Goal: Find specific page/section: Find specific page/section

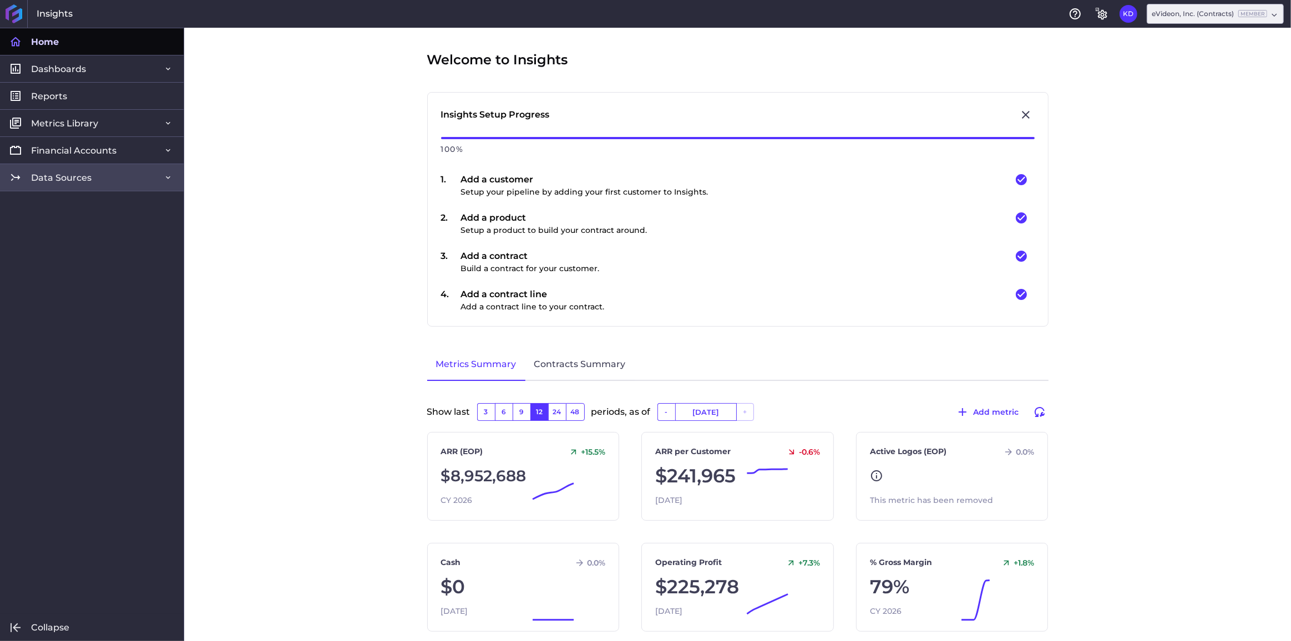
click at [96, 182] on link "Data Sources" at bounding box center [92, 177] width 184 height 27
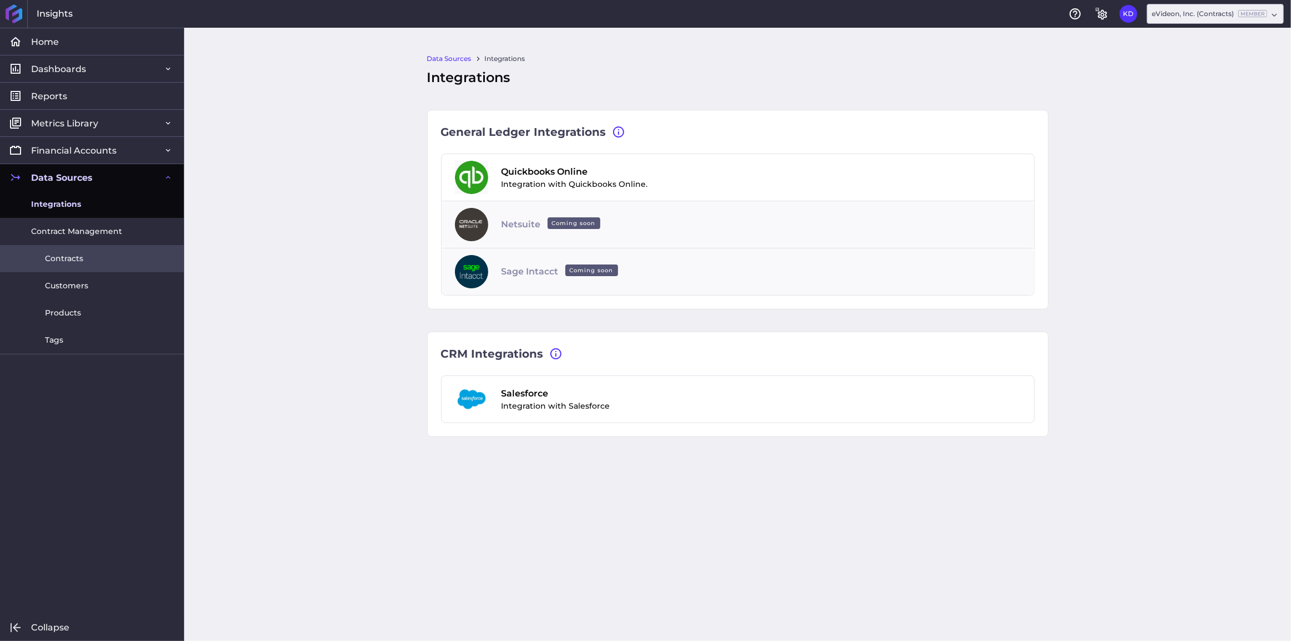
click at [70, 257] on span "Contracts" at bounding box center [64, 259] width 38 height 12
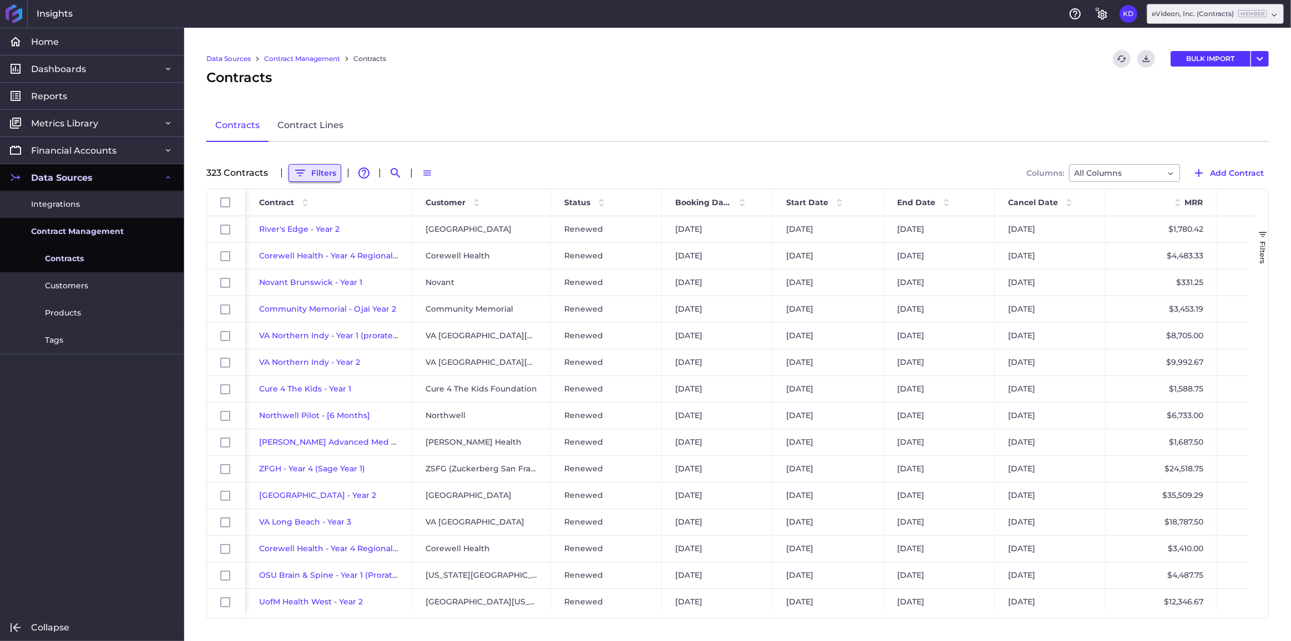
click at [321, 171] on button "Filters" at bounding box center [315, 173] width 53 height 18
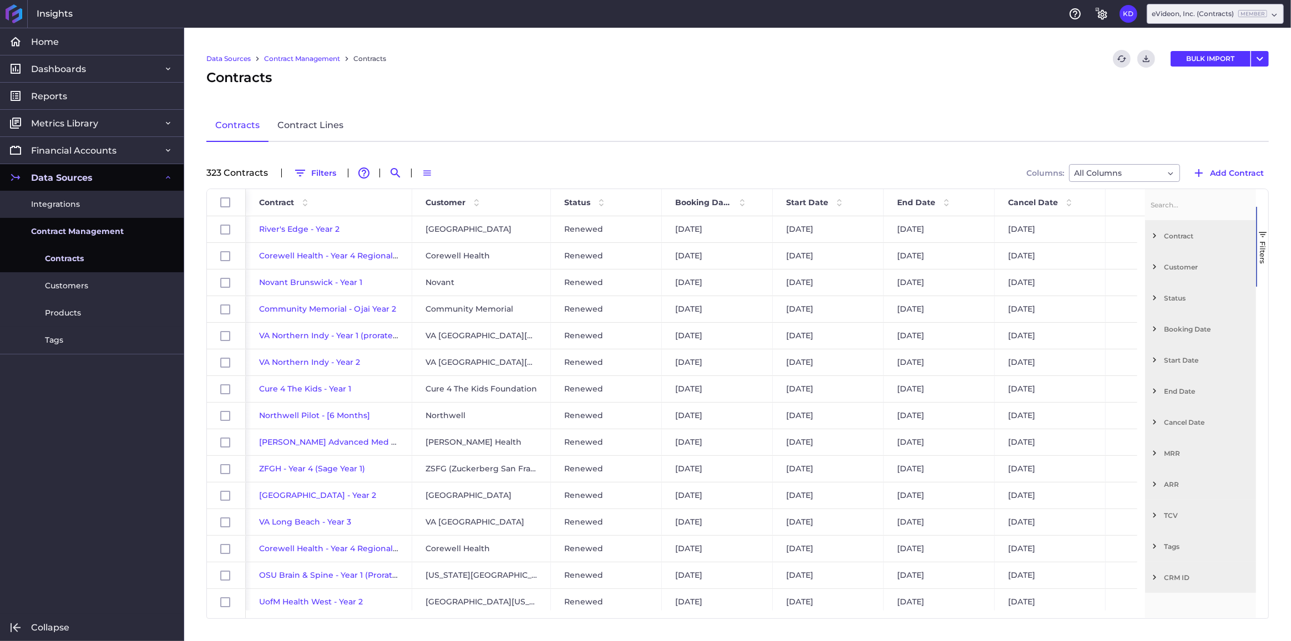
click at [1154, 264] on span "Filter List 12 Filters" at bounding box center [1155, 267] width 10 height 10
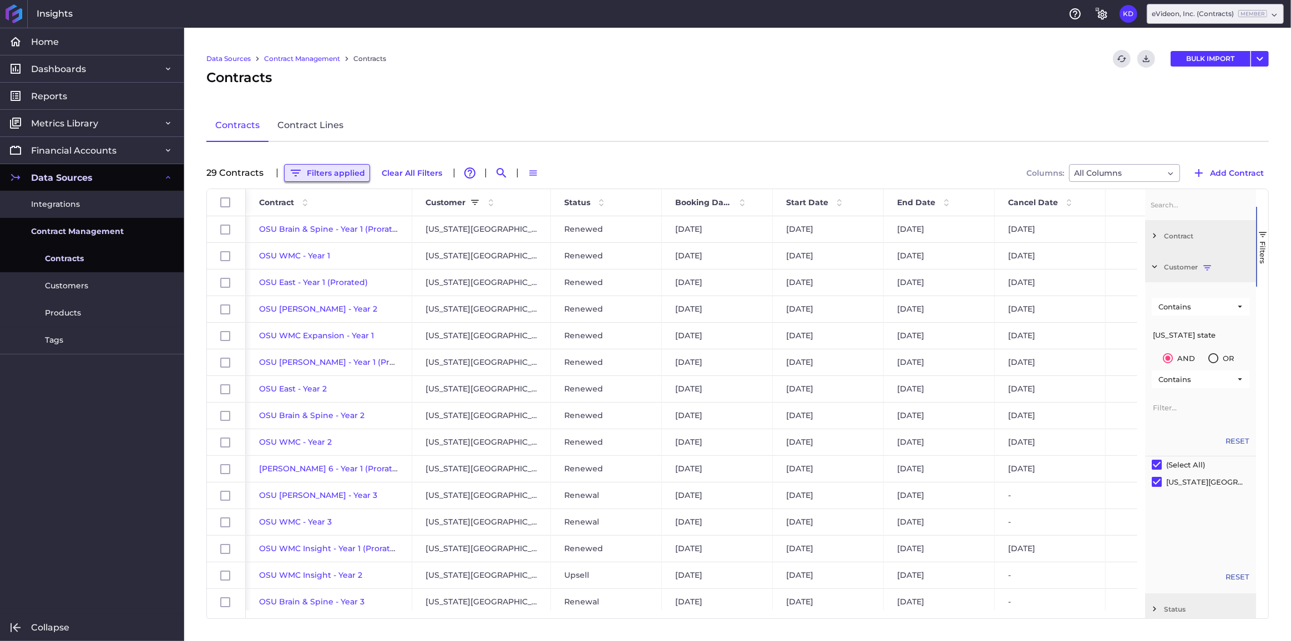
type input "[US_STATE] state"
click at [335, 171] on button "Filters applied" at bounding box center [327, 173] width 86 height 18
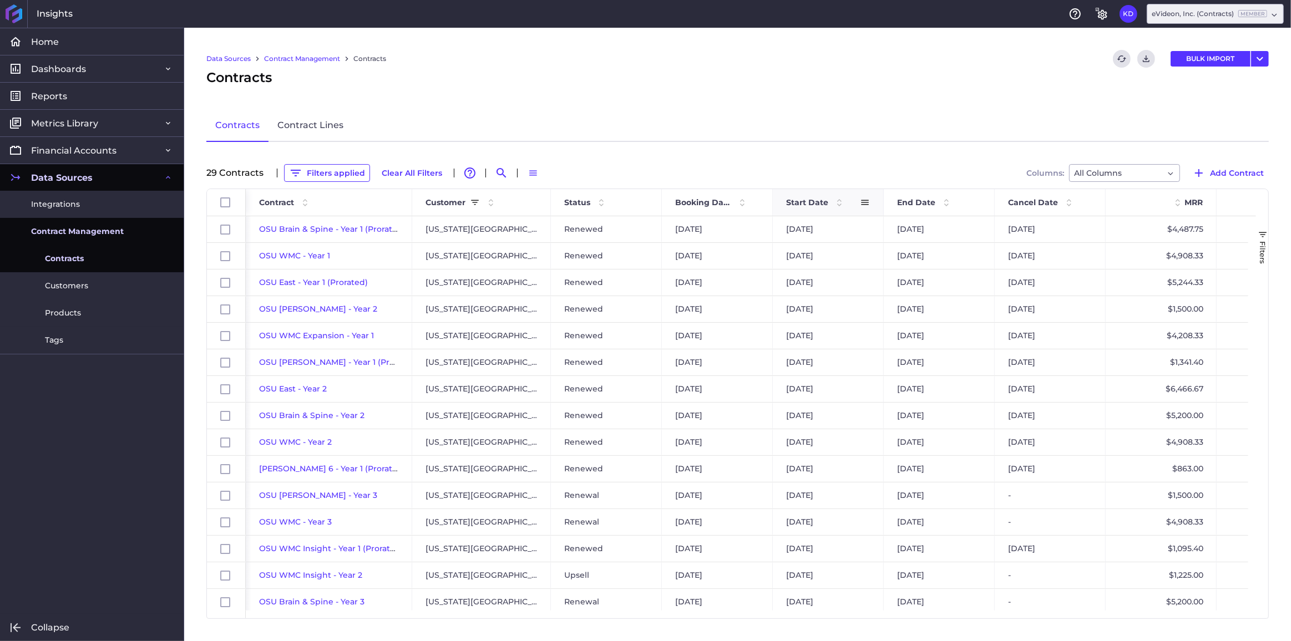
click at [798, 201] on span "Start Date" at bounding box center [807, 203] width 42 height 10
click at [326, 173] on button "Filters applied" at bounding box center [327, 173] width 86 height 18
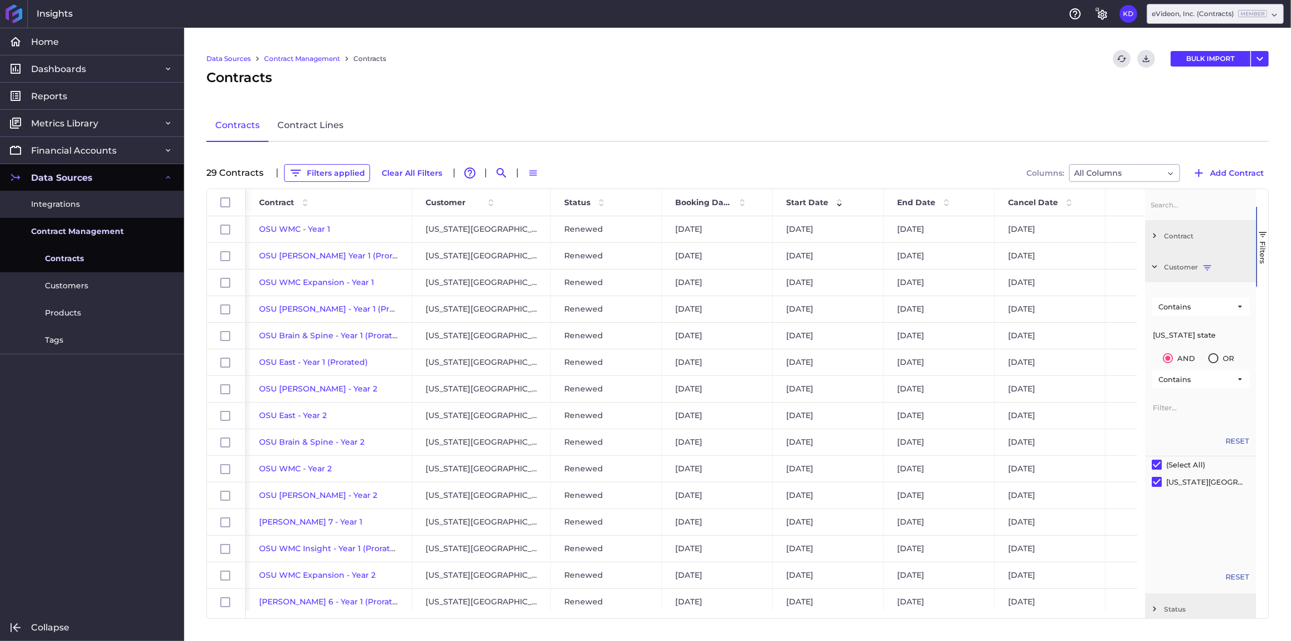
click at [1155, 265] on span "Filter List 12 Filters" at bounding box center [1155, 267] width 10 height 10
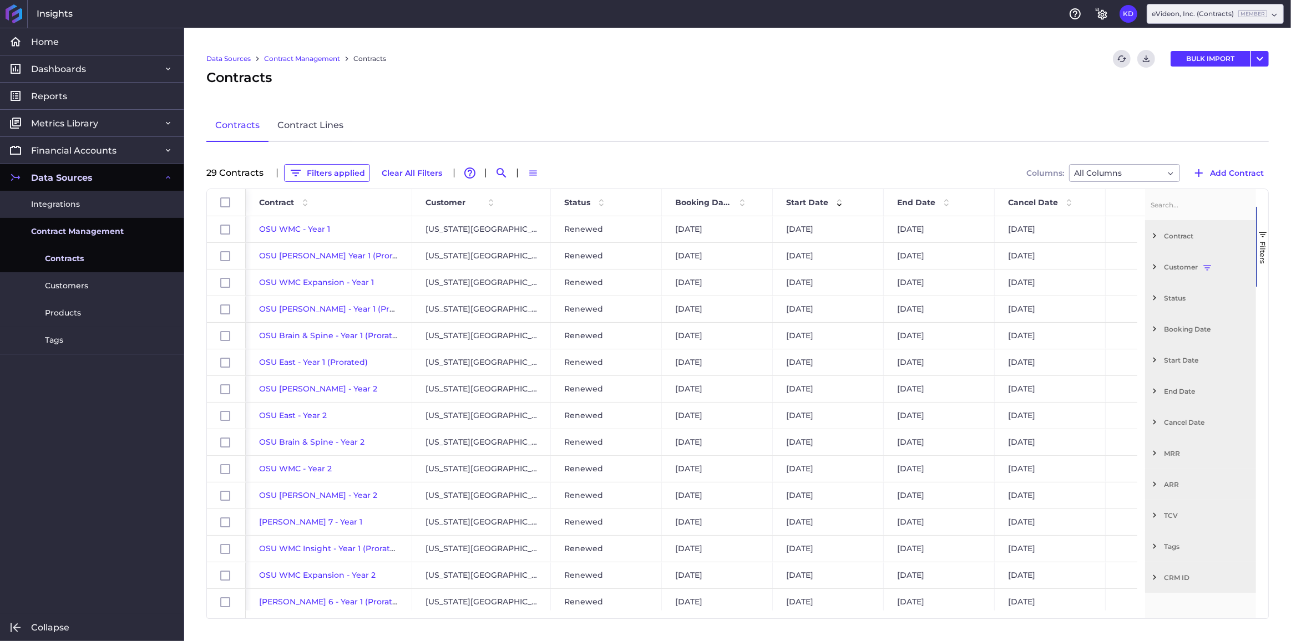
click at [1158, 359] on span "Filter List 12 Filters" at bounding box center [1155, 360] width 10 height 10
click at [1210, 408] on div "Equals" at bounding box center [1201, 400] width 98 height 18
click at [1197, 471] on div "After" at bounding box center [1198, 473] width 90 height 18
click at [1163, 426] on input "Filter List 12 Filters" at bounding box center [1201, 428] width 98 height 22
type input "[DATE]"
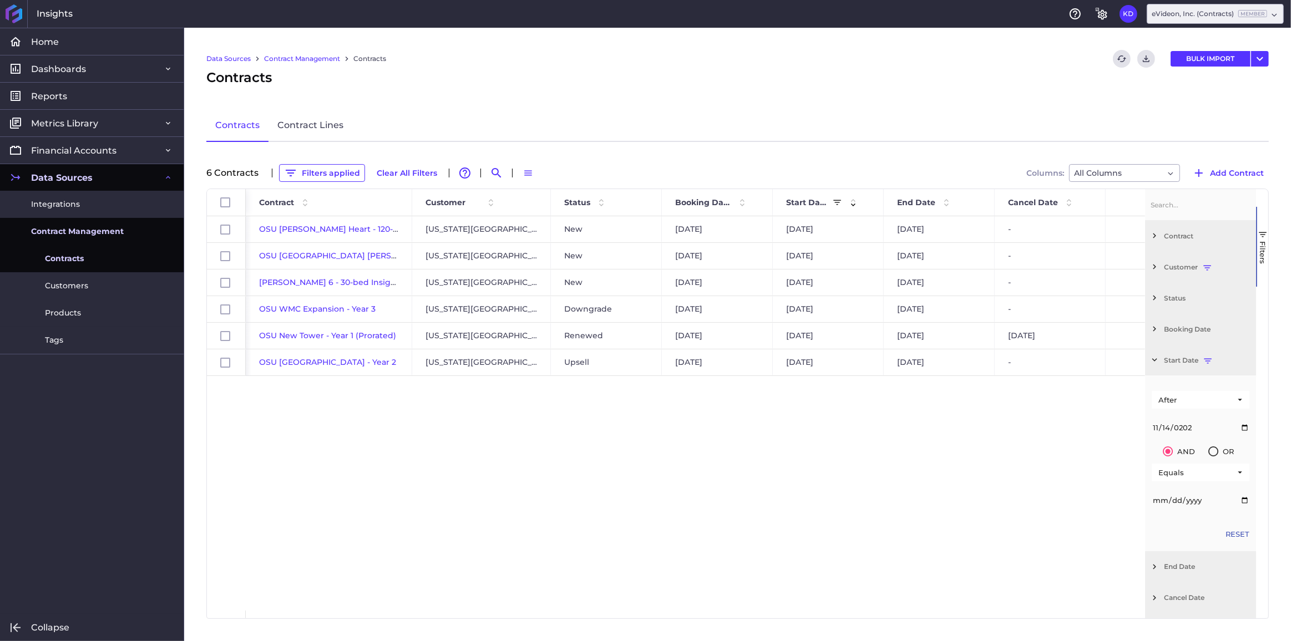
click at [686, 427] on div "OSU [PERSON_NAME] Heart - 120-bed Aware [US_STATE][GEOGRAPHIC_DATA] New [DATE] …" at bounding box center [695, 413] width 899 height 395
click at [321, 174] on button "Filters applied" at bounding box center [322, 173] width 86 height 18
